Goal: Browse casually

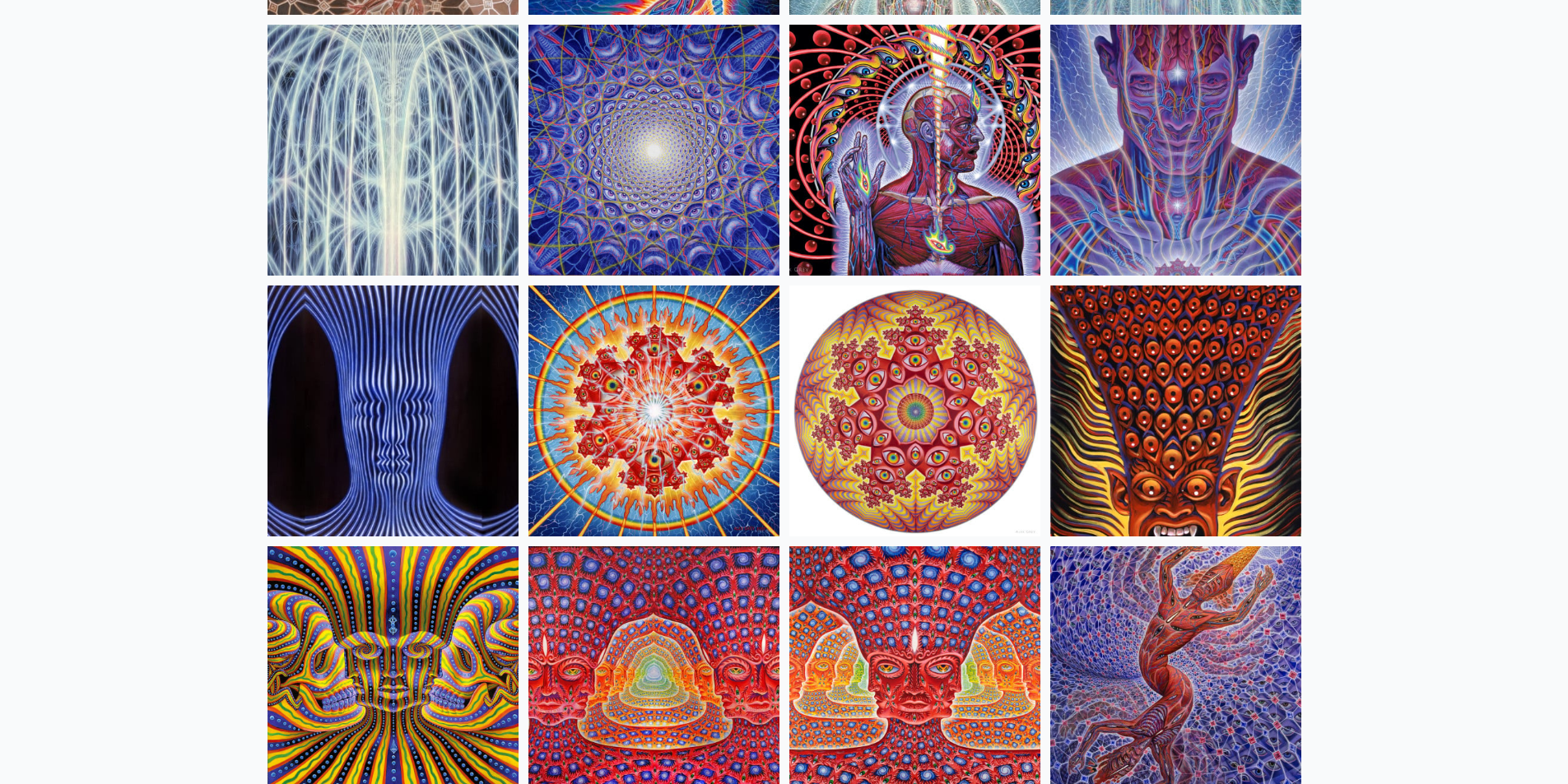
scroll to position [575, 0]
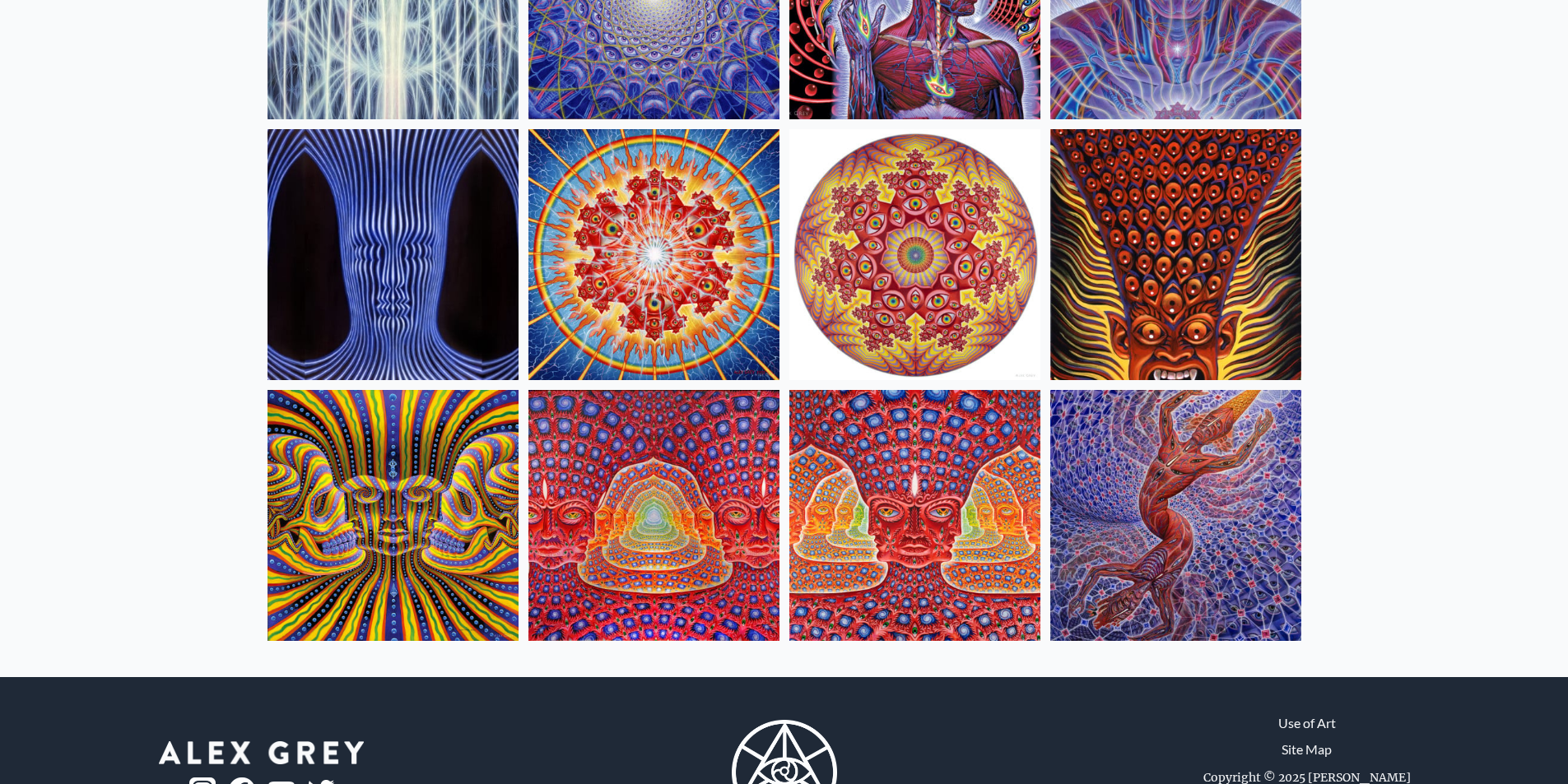
click at [429, 471] on img at bounding box center [392, 515] width 251 height 251
click at [967, 488] on img at bounding box center [914, 515] width 251 height 251
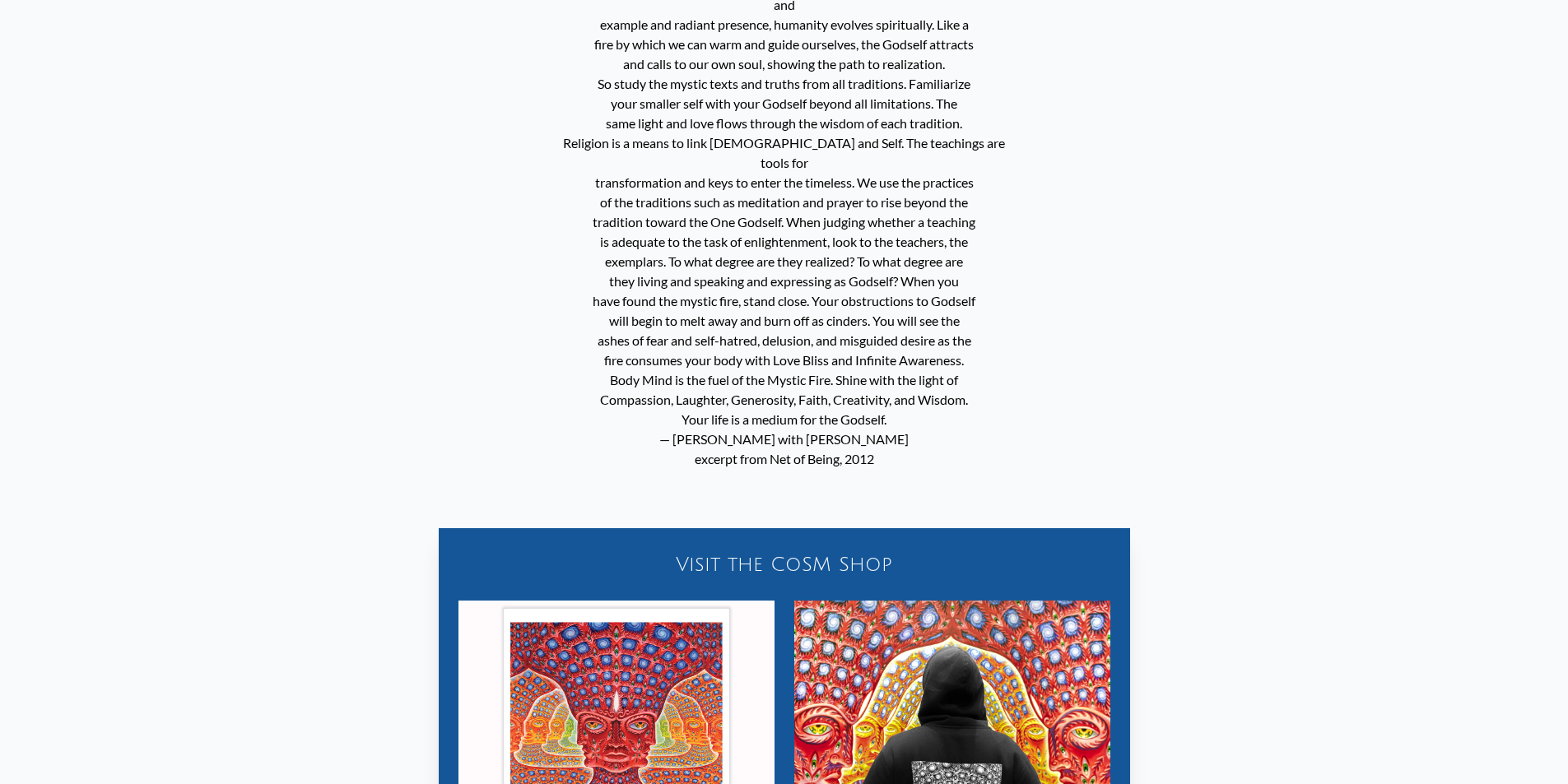
scroll to position [1455, 0]
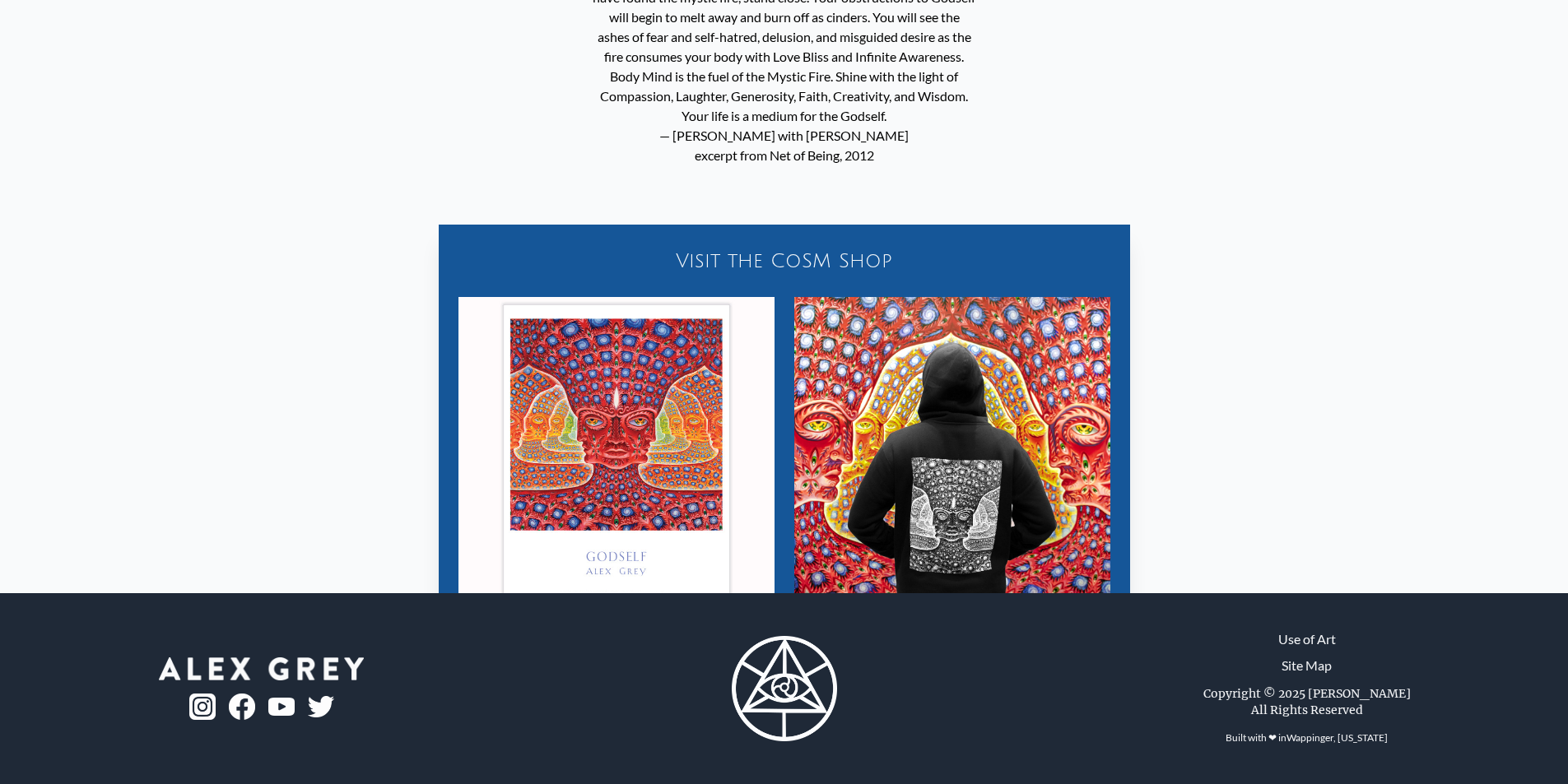
click at [652, 365] on img "15 / 16" at bounding box center [617, 455] width 316 height 316
